Goal: Task Accomplishment & Management: Complete application form

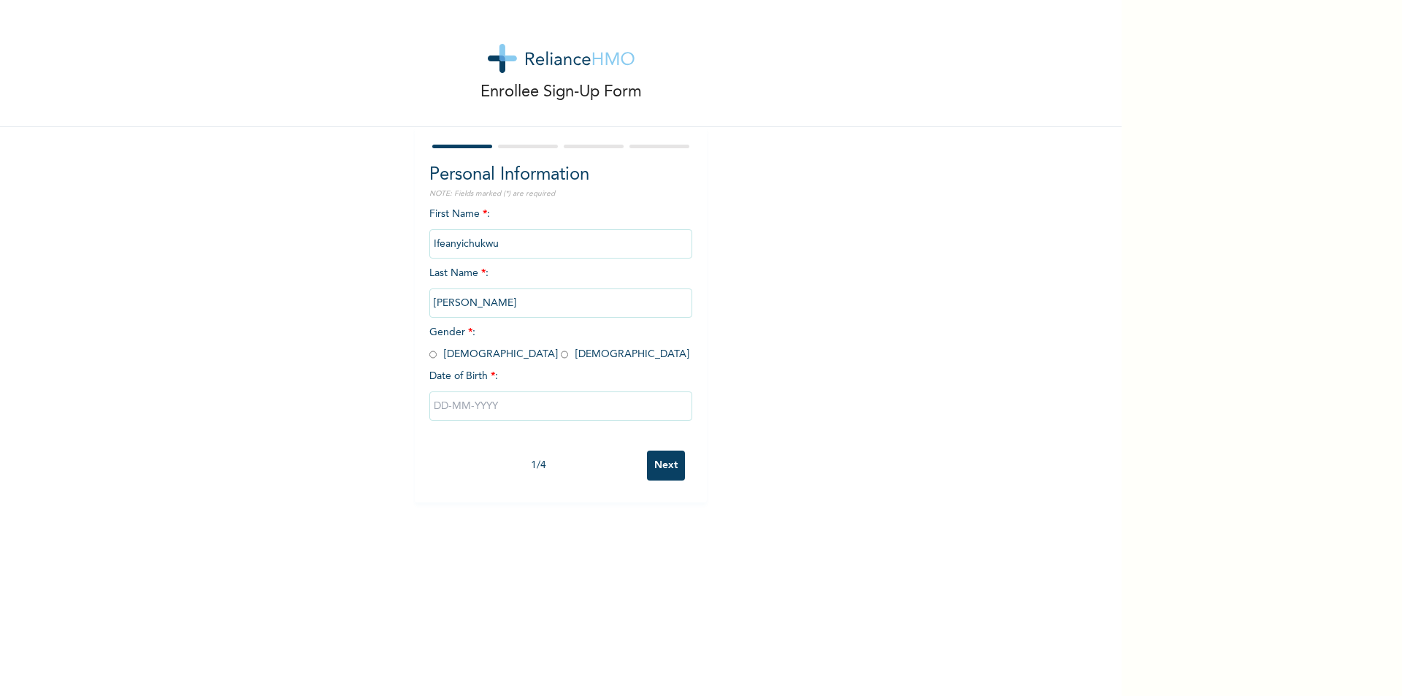
drag, startPoint x: 466, startPoint y: 303, endPoint x: 418, endPoint y: 310, distance: 47.9
click at [418, 310] on div "Personal Information NOTE: Fields marked (*) are required First Name * : Ifeany…" at bounding box center [561, 314] width 292 height 375
click at [464, 305] on input "[PERSON_NAME]" at bounding box center [560, 302] width 263 height 29
click at [465, 303] on input "[PERSON_NAME]" at bounding box center [560, 302] width 263 height 29
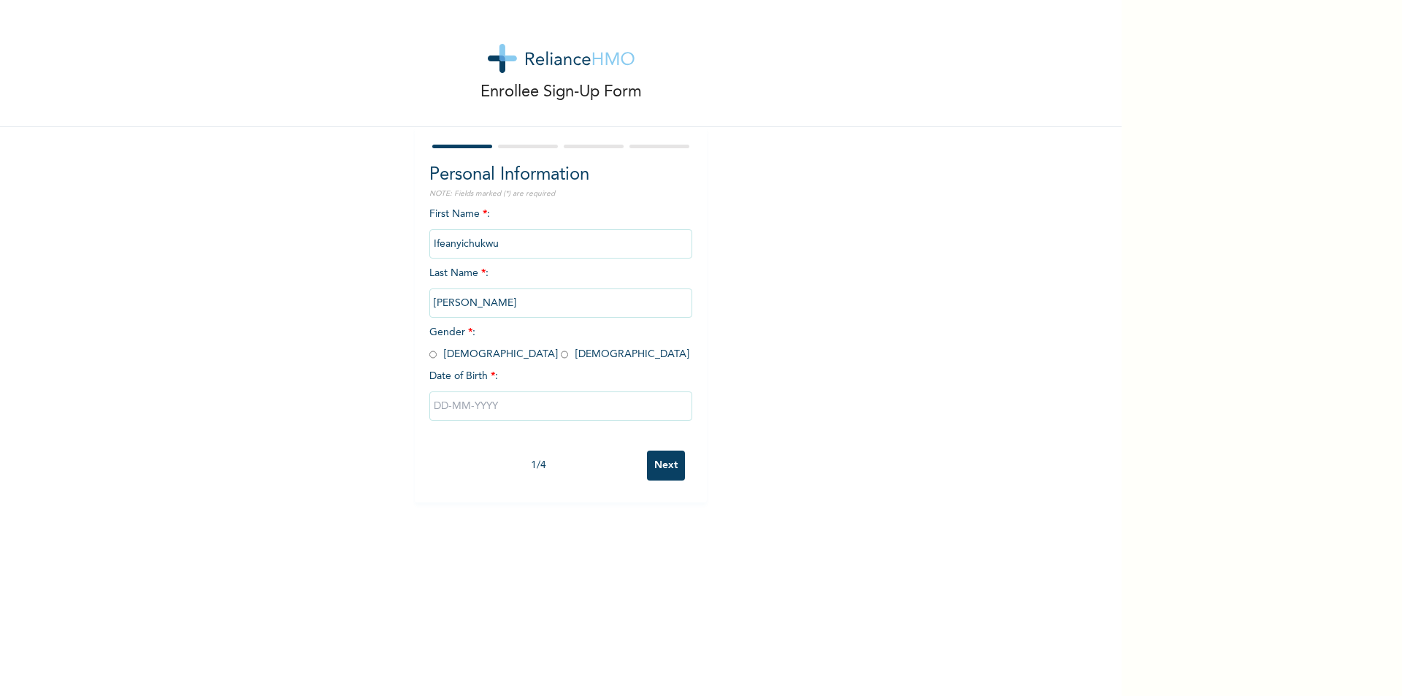
click at [467, 299] on input "[PERSON_NAME]" at bounding box center [560, 302] width 263 height 29
click at [429, 356] on input "radio" at bounding box center [432, 355] width 7 height 14
radio input "true"
click at [463, 309] on input "[PERSON_NAME]" at bounding box center [560, 302] width 263 height 29
click at [465, 302] on input "[PERSON_NAME]" at bounding box center [560, 302] width 263 height 29
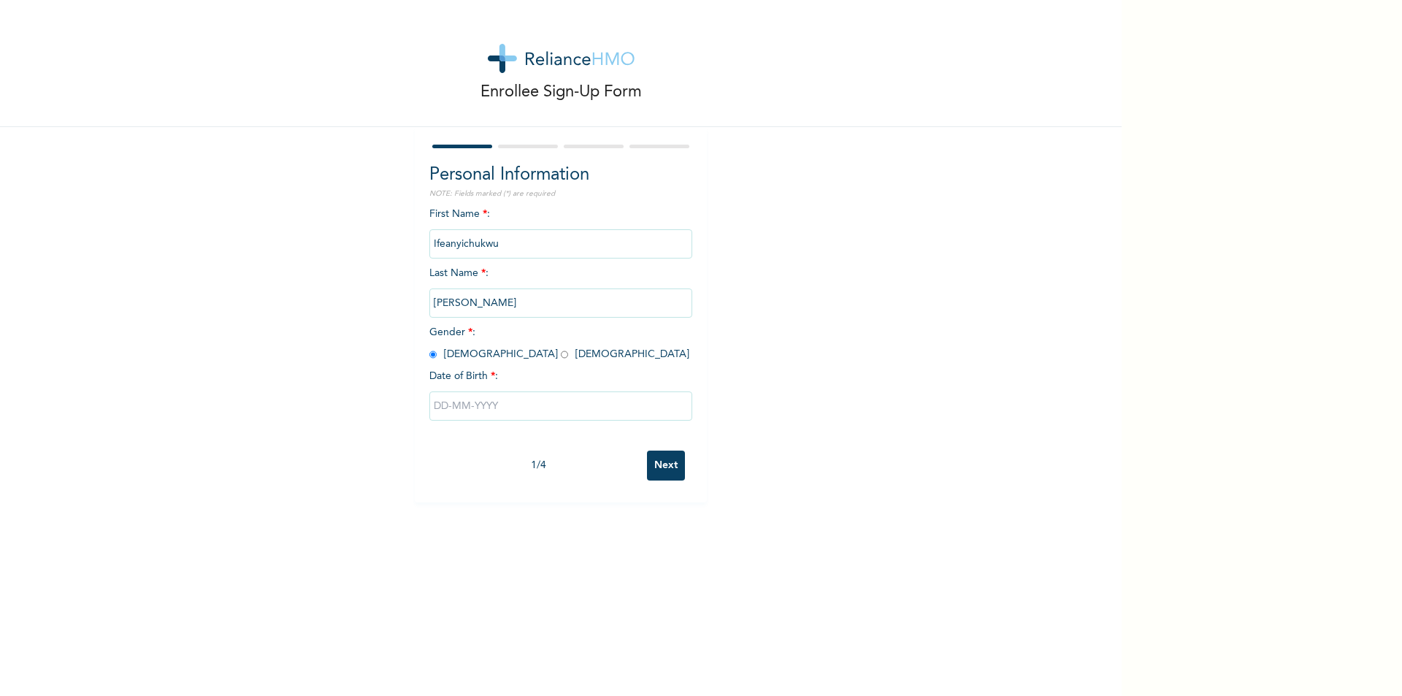
drag, startPoint x: 521, startPoint y: 303, endPoint x: 292, endPoint y: 332, distance: 230.3
click at [292, 332] on div "Enrollee Sign-Up Form Personal Information NOTE: Fields marked (*) are required…" at bounding box center [561, 251] width 1122 height 502
click at [491, 244] on input "Ifeanyichukwu" at bounding box center [560, 243] width 263 height 29
click at [512, 408] on input "text" at bounding box center [560, 405] width 263 height 29
select select "8"
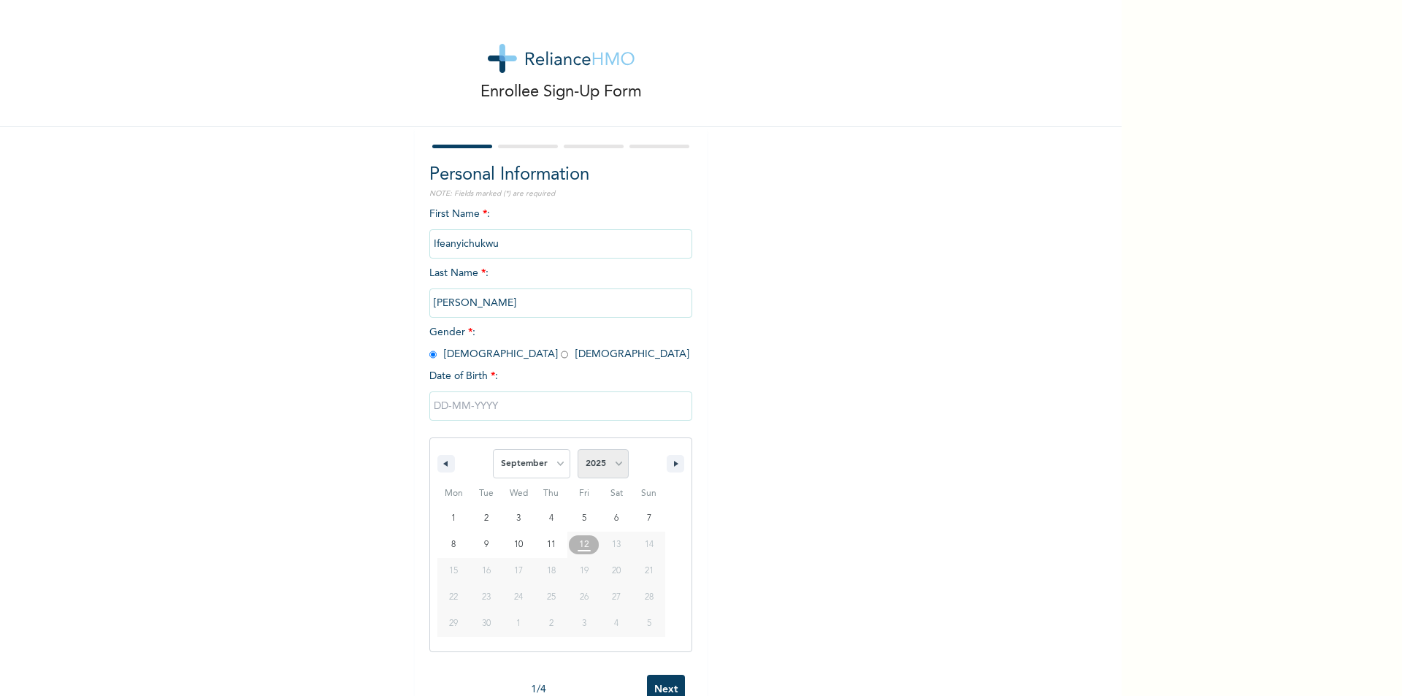
click at [603, 461] on select "2025 2024 2023 2022 2021 2020 2019 2018 2017 2016 2015 2014 2013 2012 2011 2010…" at bounding box center [603, 463] width 51 height 29
select select "1985"
click at [578, 450] on select "2025 2024 2023 2022 2021 2020 2019 2018 2017 2016 2015 2014 2013 2012 2011 2010…" at bounding box center [603, 463] width 51 height 29
click at [555, 467] on select "January February March April May June July August September October November De…" at bounding box center [531, 463] width 77 height 29
select select "2"
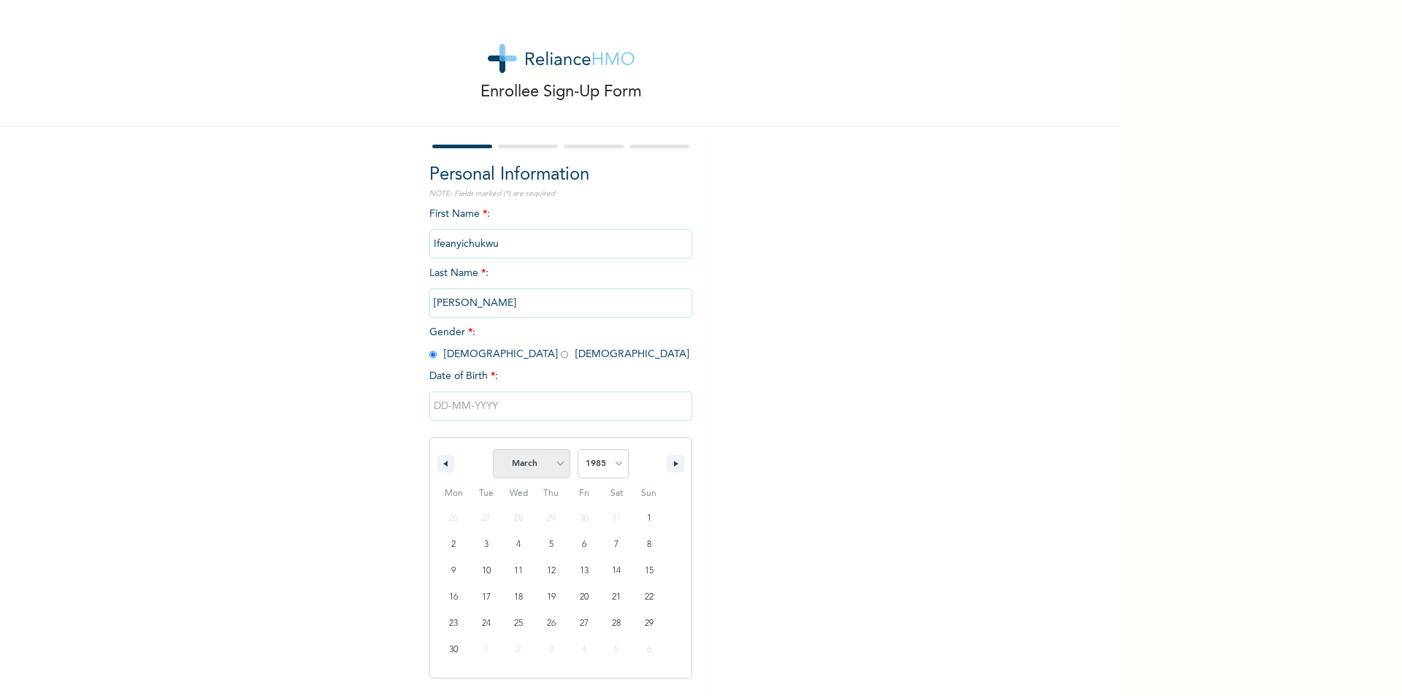
click at [493, 450] on select "January February March April May June July August September October November De…" at bounding box center [531, 463] width 77 height 29
type input "[DATE]"
click at [646, 598] on div "Enrollee Sign-Up Form Personal Information NOTE: Fields marked (*) are required…" at bounding box center [561, 348] width 1122 height 696
click at [653, 470] on input "Next" at bounding box center [666, 466] width 38 height 30
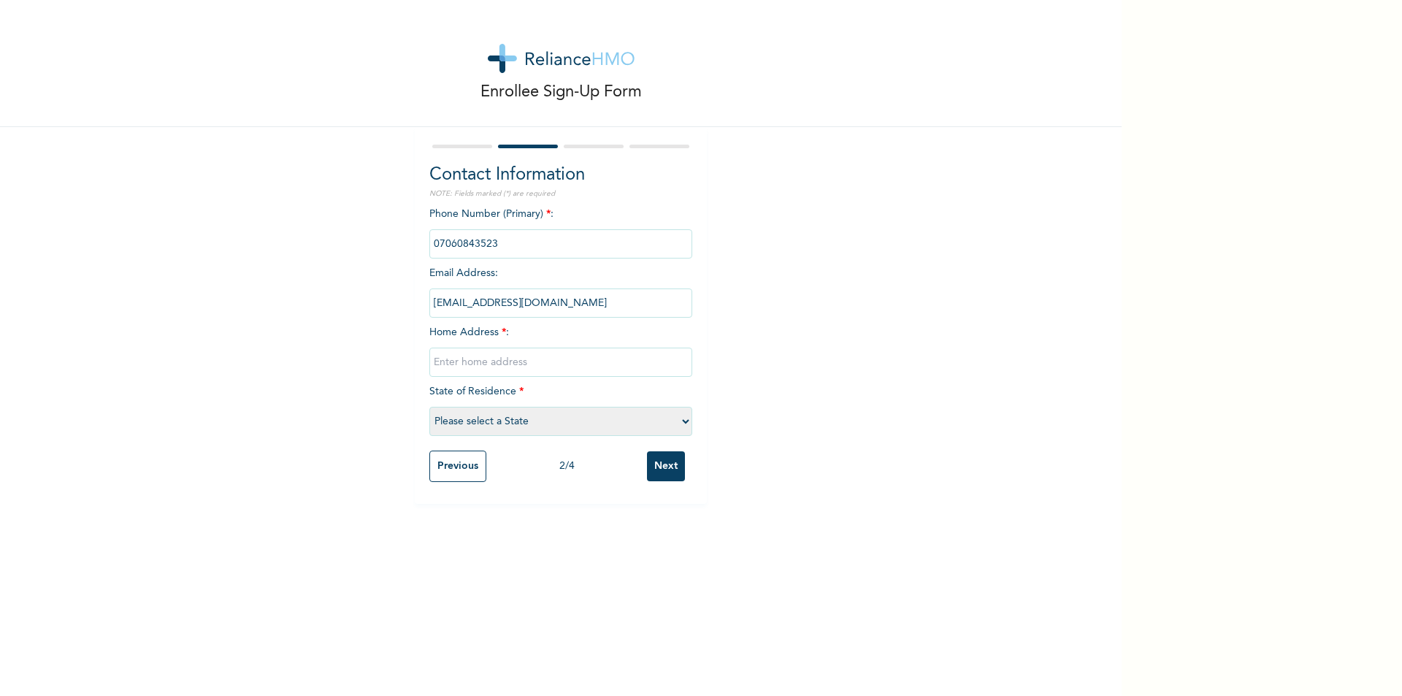
click at [498, 361] on input "text" at bounding box center [560, 362] width 263 height 29
click at [549, 362] on input "17 [PERSON_NAME] street ogba" at bounding box center [560, 362] width 263 height 29
type input "[STREET_ADDRESS][PERSON_NAME]"
click at [548, 426] on select "Please select a State [PERSON_NAME] (FCT) [PERSON_NAME] Ibom [GEOGRAPHIC_DATA] …" at bounding box center [560, 421] width 263 height 29
click at [429, 407] on select "Please select a State [PERSON_NAME] (FCT) [PERSON_NAME] Ibom [GEOGRAPHIC_DATA] …" at bounding box center [560, 421] width 263 height 29
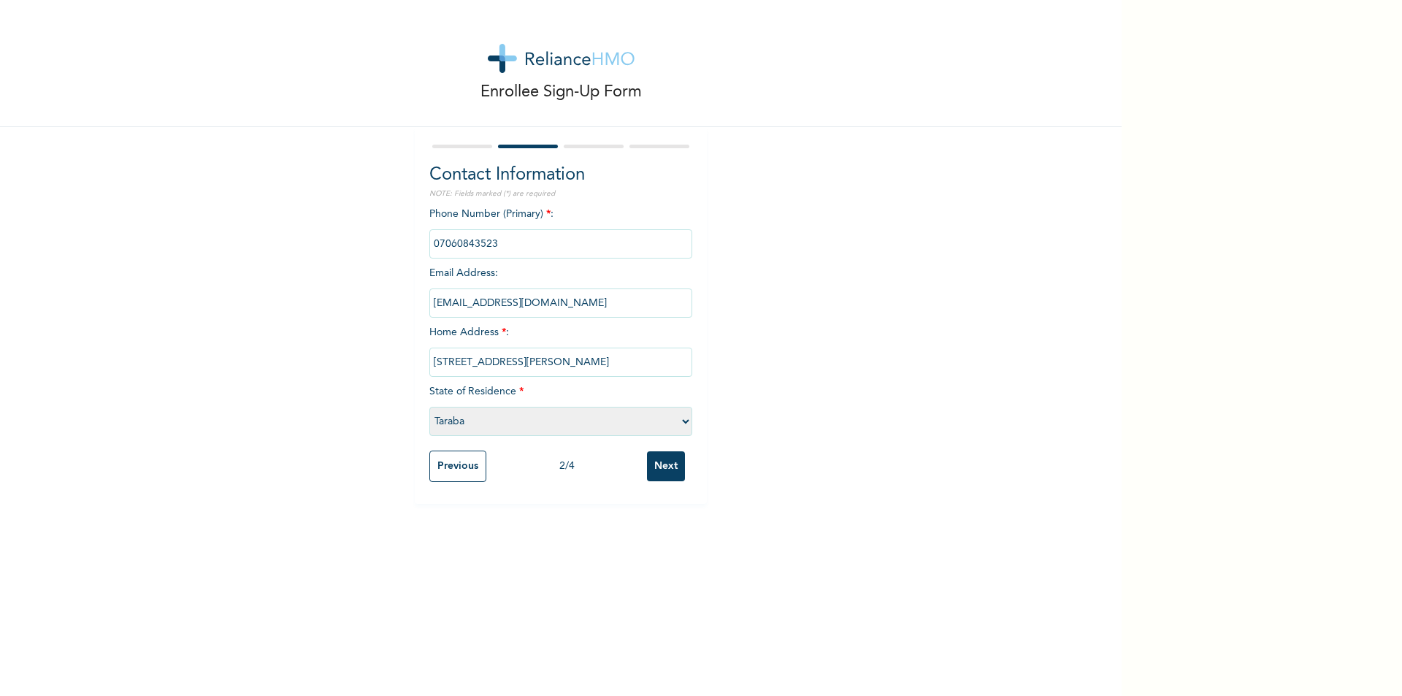
click at [557, 420] on select "Please select a State [PERSON_NAME] (FCT) [PERSON_NAME] Ibom [GEOGRAPHIC_DATA] …" at bounding box center [560, 421] width 263 height 29
select select "25"
click at [429, 407] on select "Please select a State [PERSON_NAME] (FCT) [PERSON_NAME] Ibom [GEOGRAPHIC_DATA] …" at bounding box center [560, 421] width 263 height 29
click at [663, 465] on input "Next" at bounding box center [666, 466] width 38 height 30
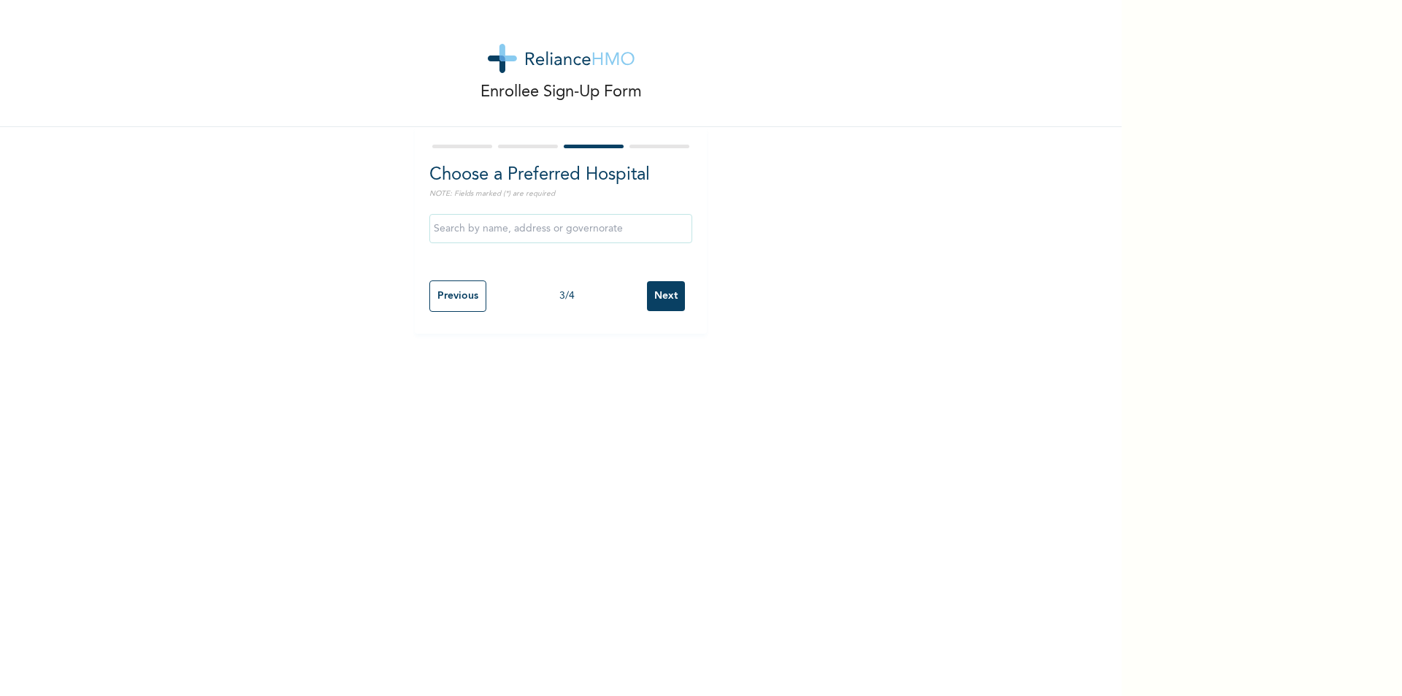
click at [551, 227] on input "text" at bounding box center [560, 228] width 263 height 29
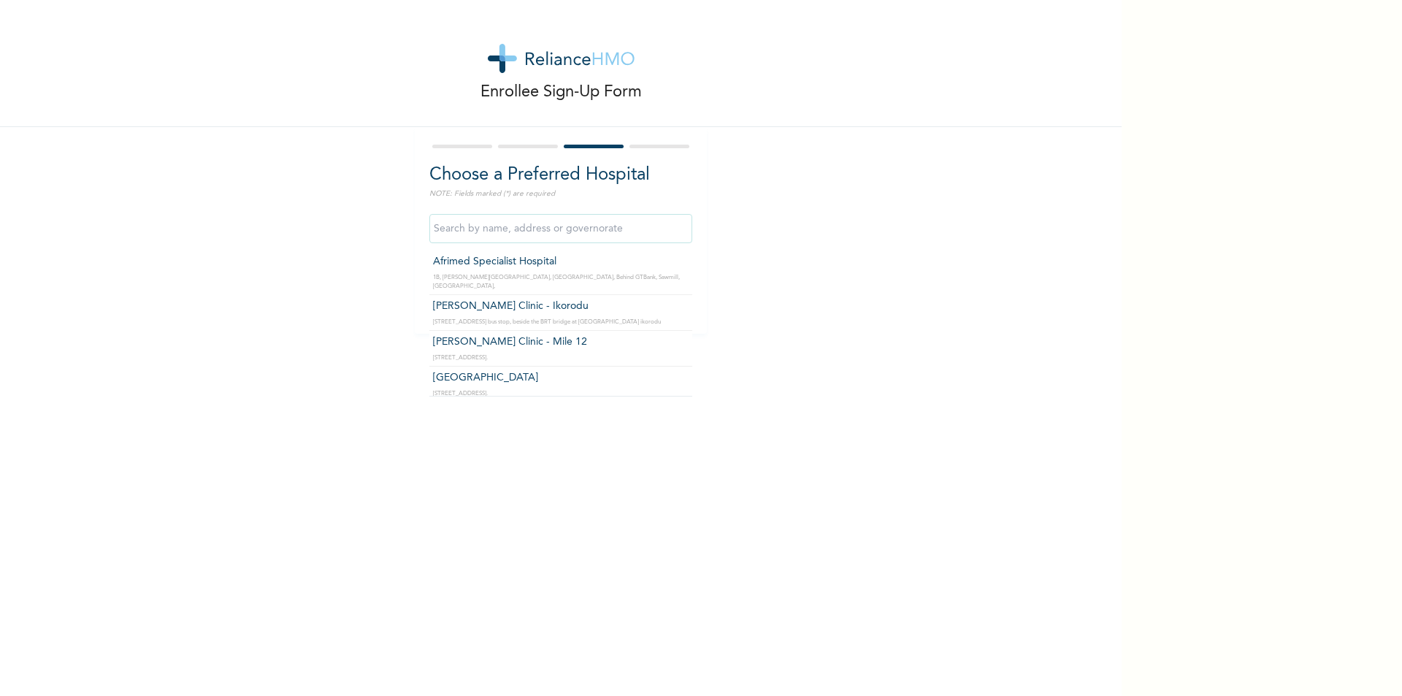
click at [562, 230] on input "text" at bounding box center [560, 228] width 263 height 29
type input "c"
type input "[GEOGRAPHIC_DATA]"
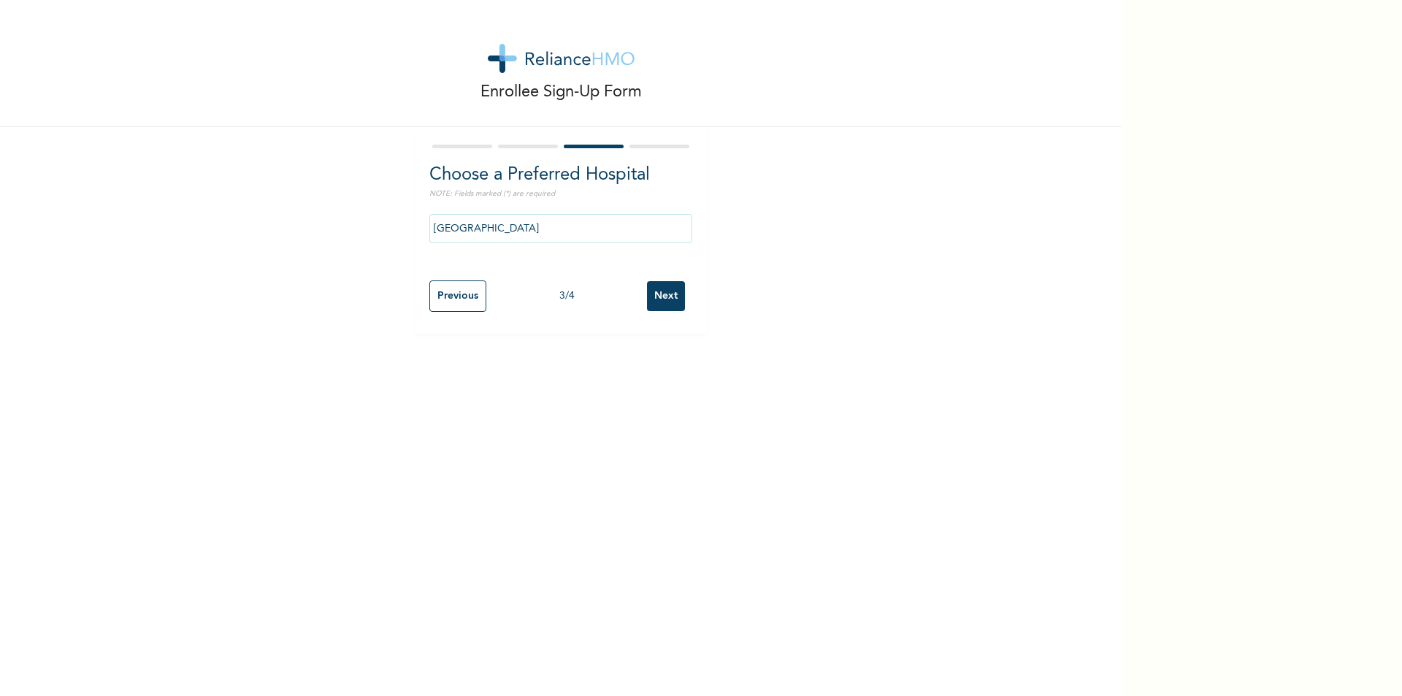
click at [667, 296] on input "Next" at bounding box center [666, 296] width 38 height 30
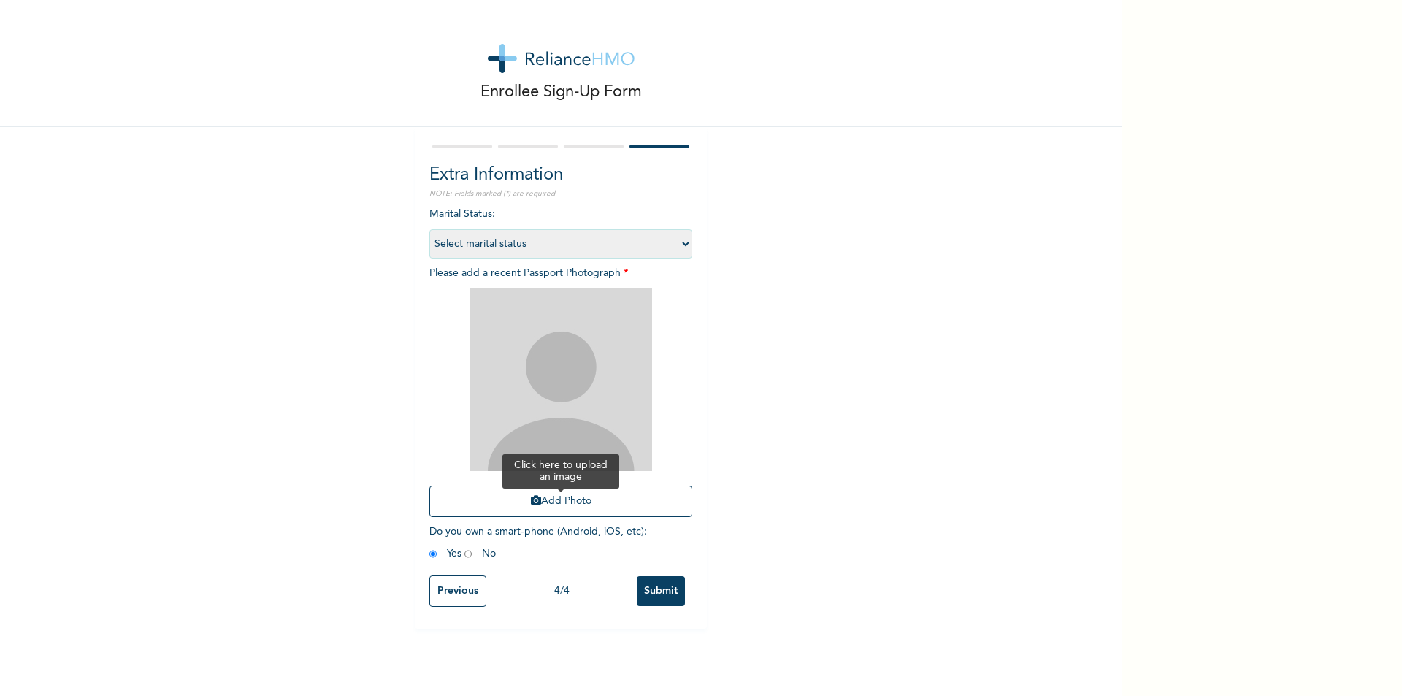
click at [570, 507] on button "Add Photo" at bounding box center [560, 501] width 263 height 31
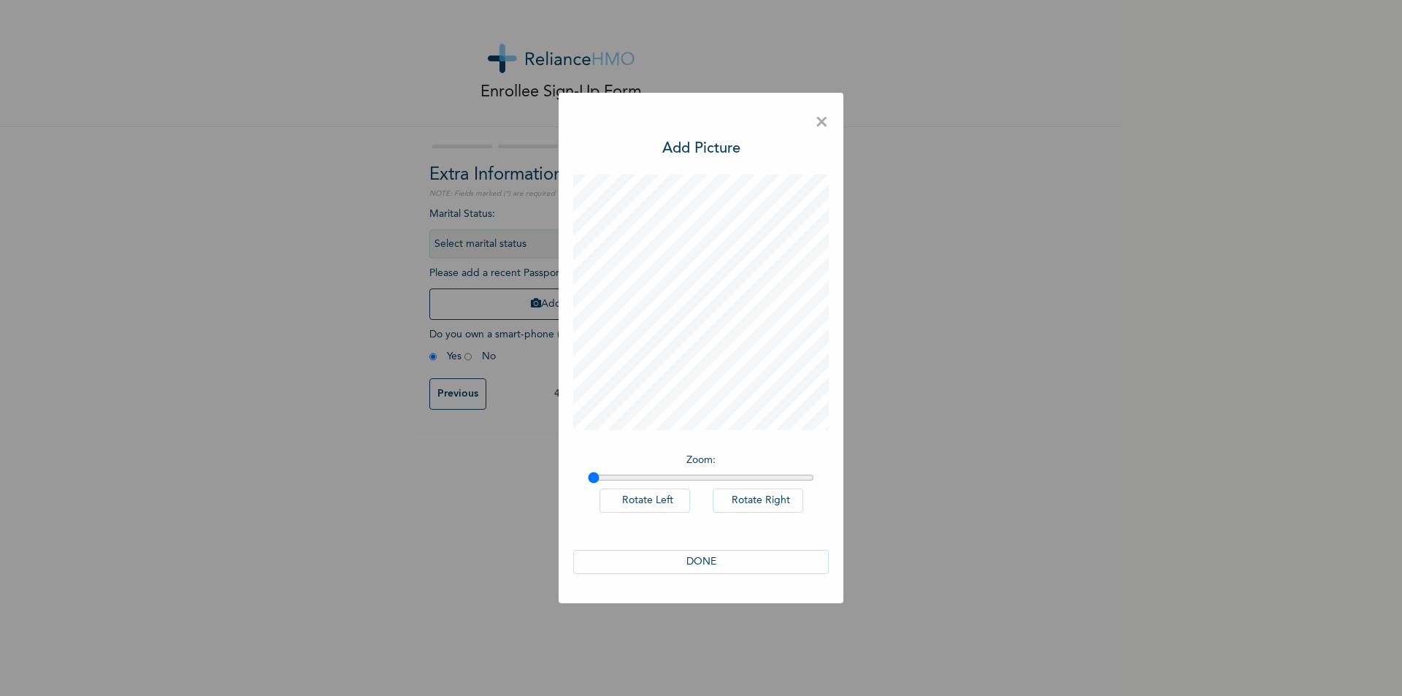
click at [739, 563] on button "DONE" at bounding box center [701, 562] width 256 height 24
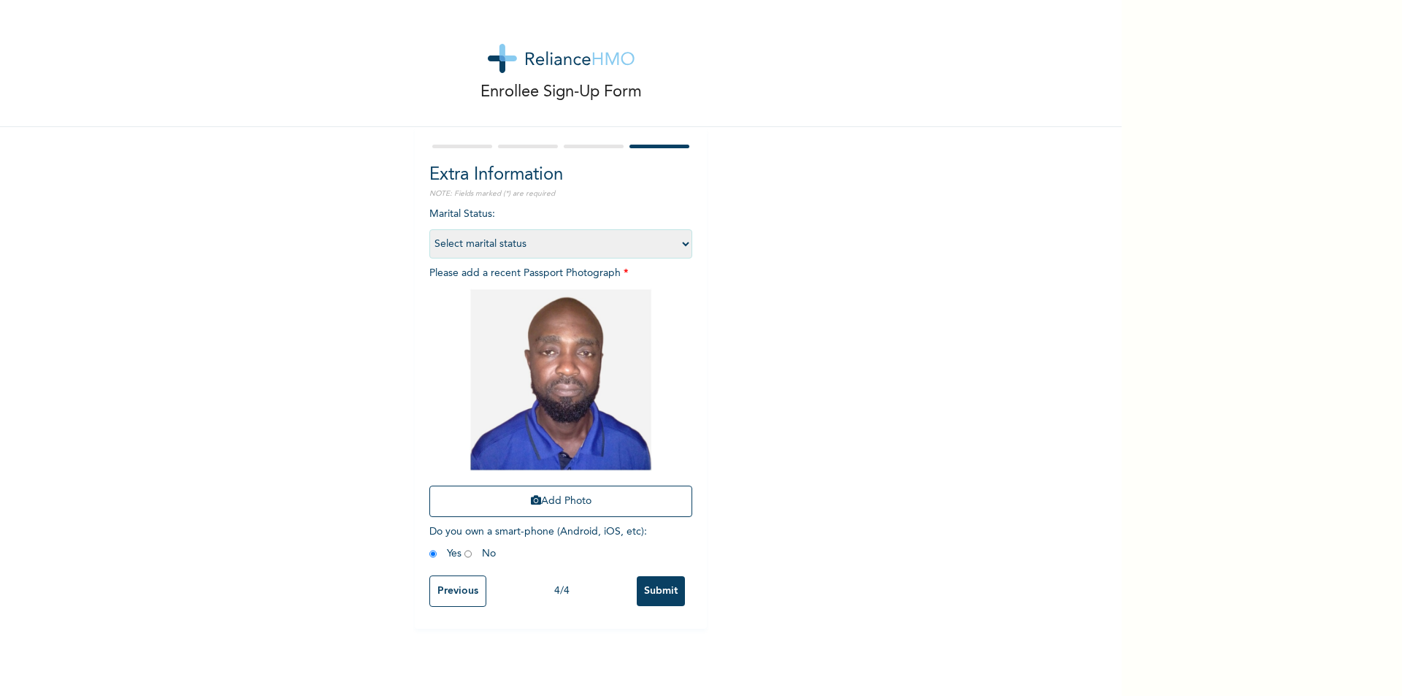
click at [659, 591] on input "Submit" at bounding box center [661, 591] width 48 height 30
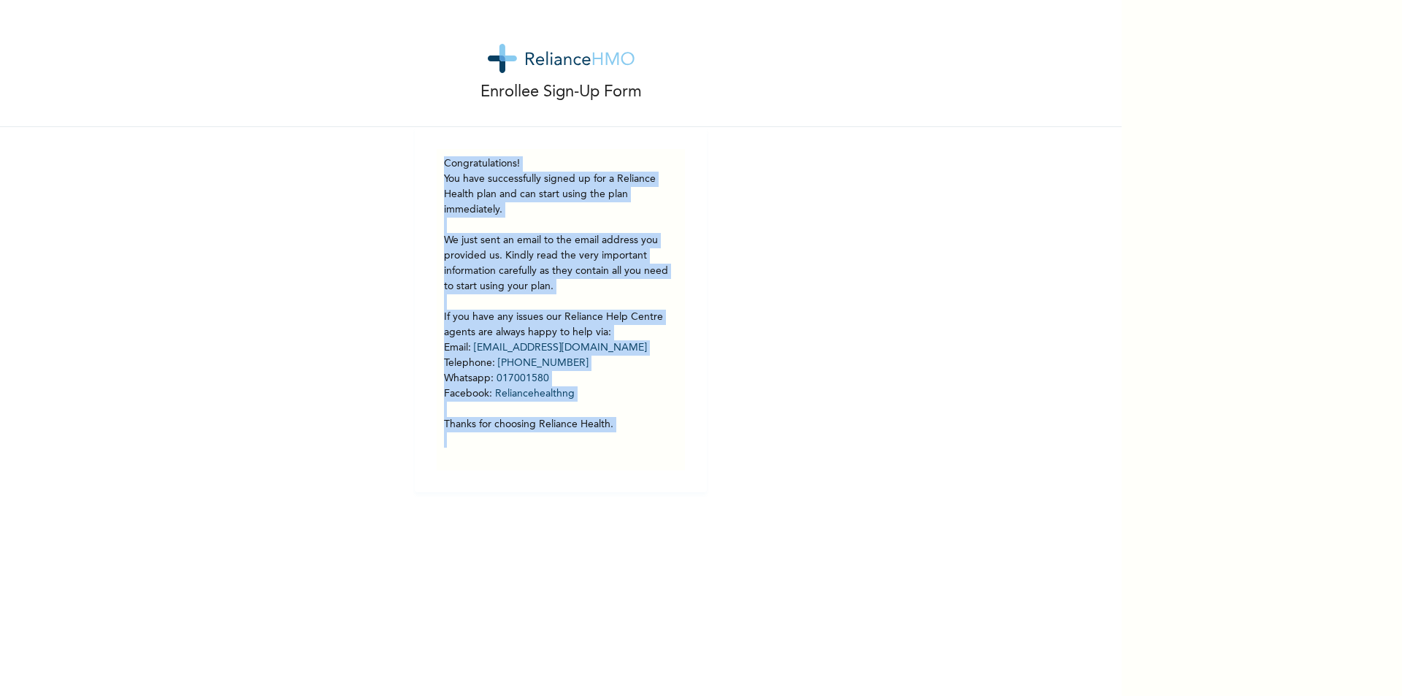
drag, startPoint x: 419, startPoint y: 143, endPoint x: 624, endPoint y: 456, distance: 374.1
click at [624, 456] on div "Congratulations! You have successfully signed up for a Reliance Health plan and…" at bounding box center [561, 309] width 292 height 365
copy div "Congratulations! You have successfully signed up for a Reliance Health plan and…"
